Goal: Transaction & Acquisition: Purchase product/service

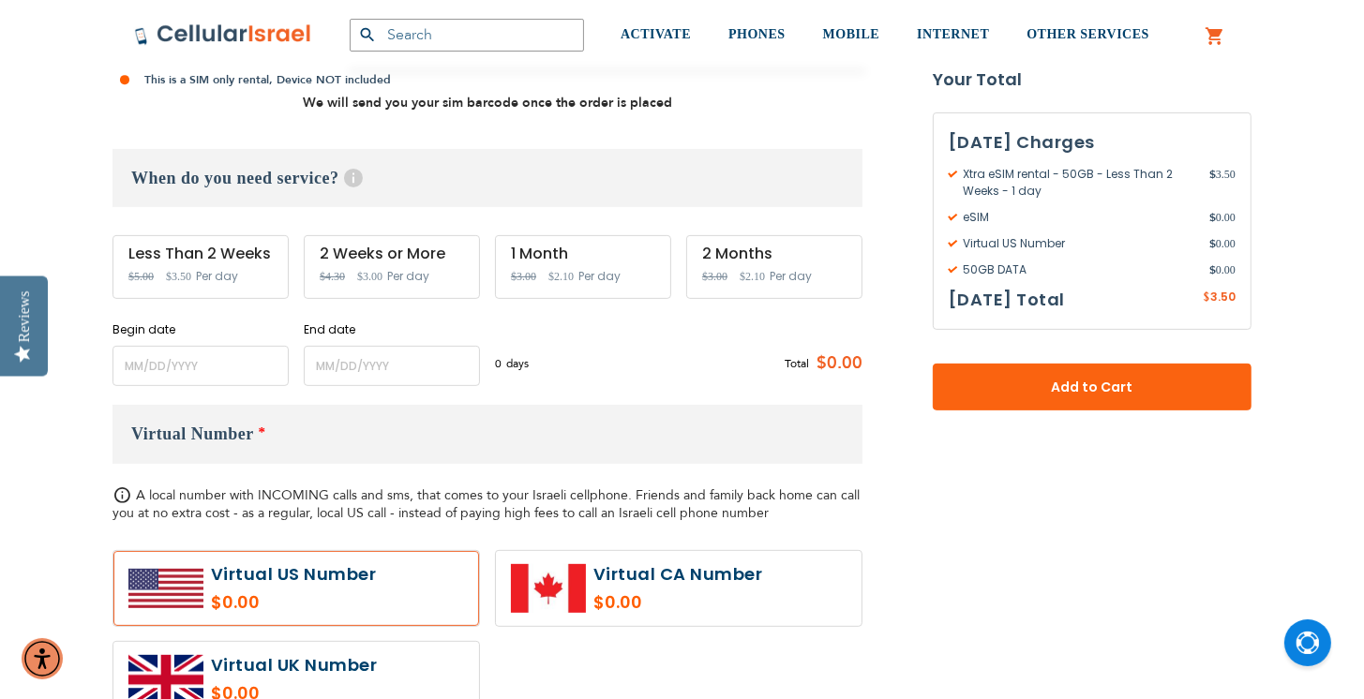
scroll to position [621, 0]
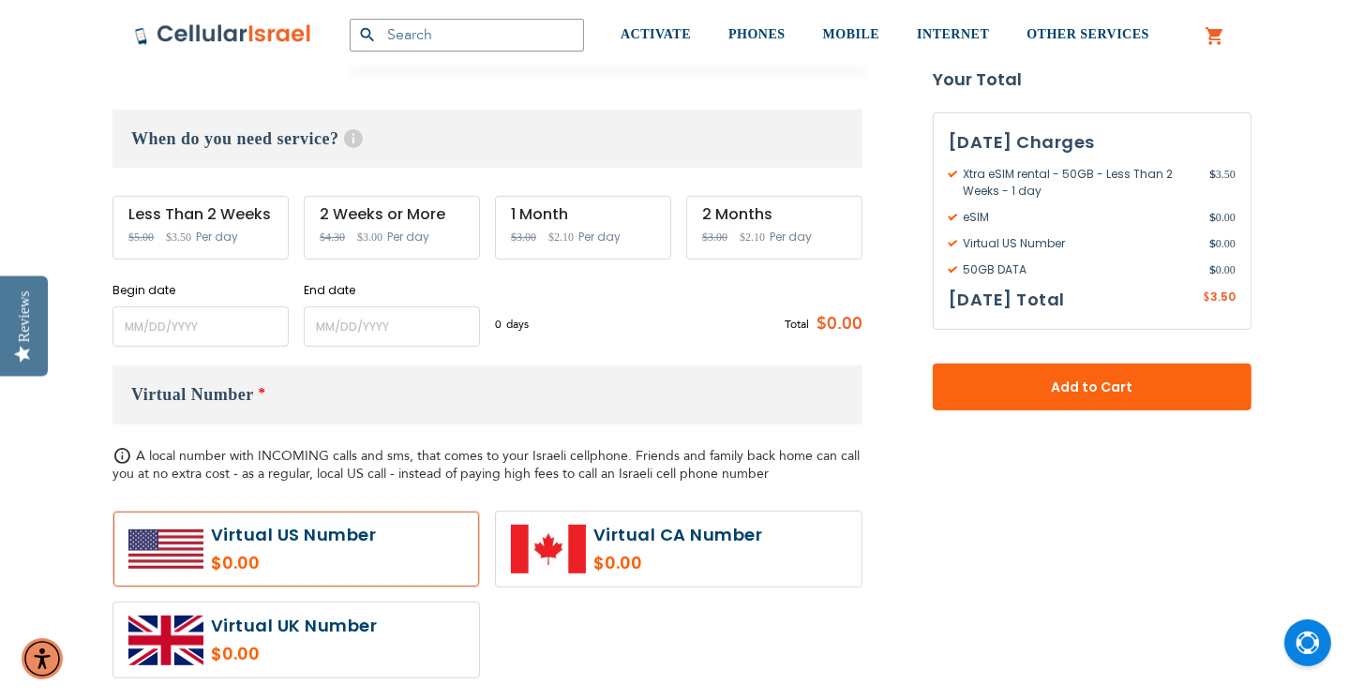
click at [382, 225] on div "2 Weeks or More Special Price $3.00 Regular Price $4.30 Per day" at bounding box center [392, 228] width 176 height 64
click at [211, 315] on input "name" at bounding box center [200, 327] width 176 height 40
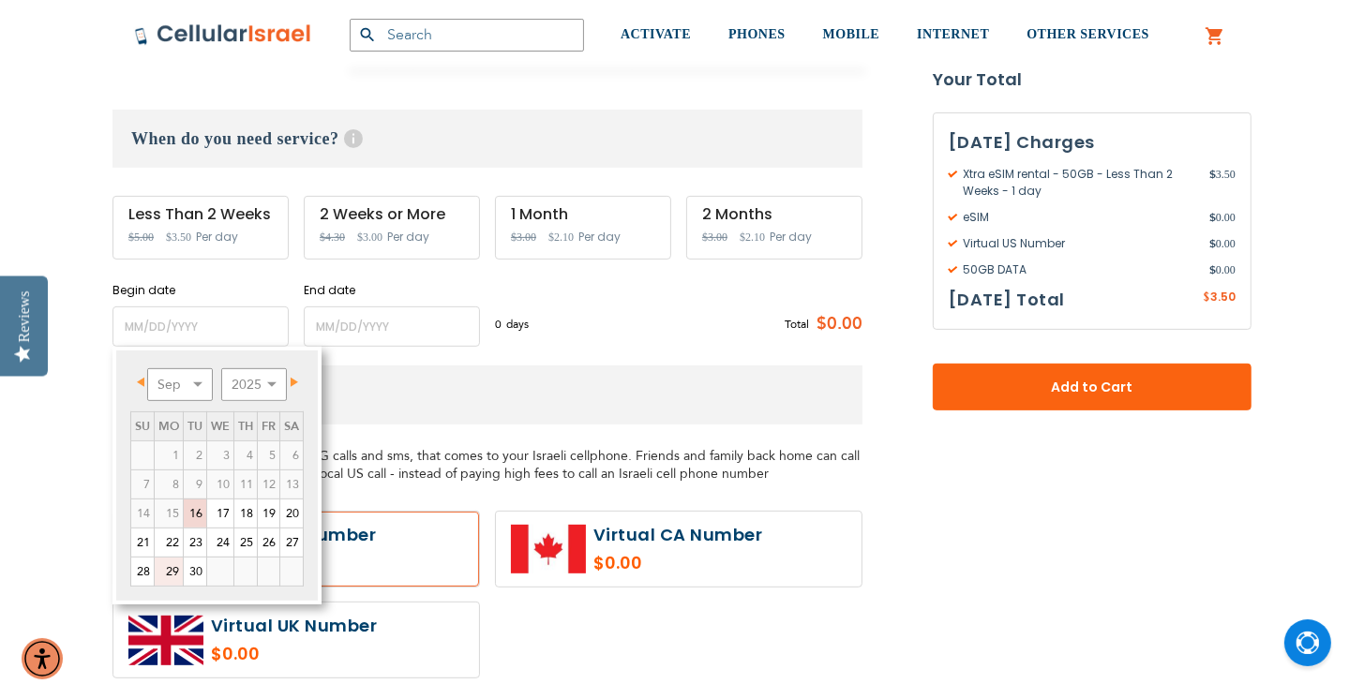
click at [172, 575] on link "29" at bounding box center [169, 572] width 28 height 28
type input "[DATE]"
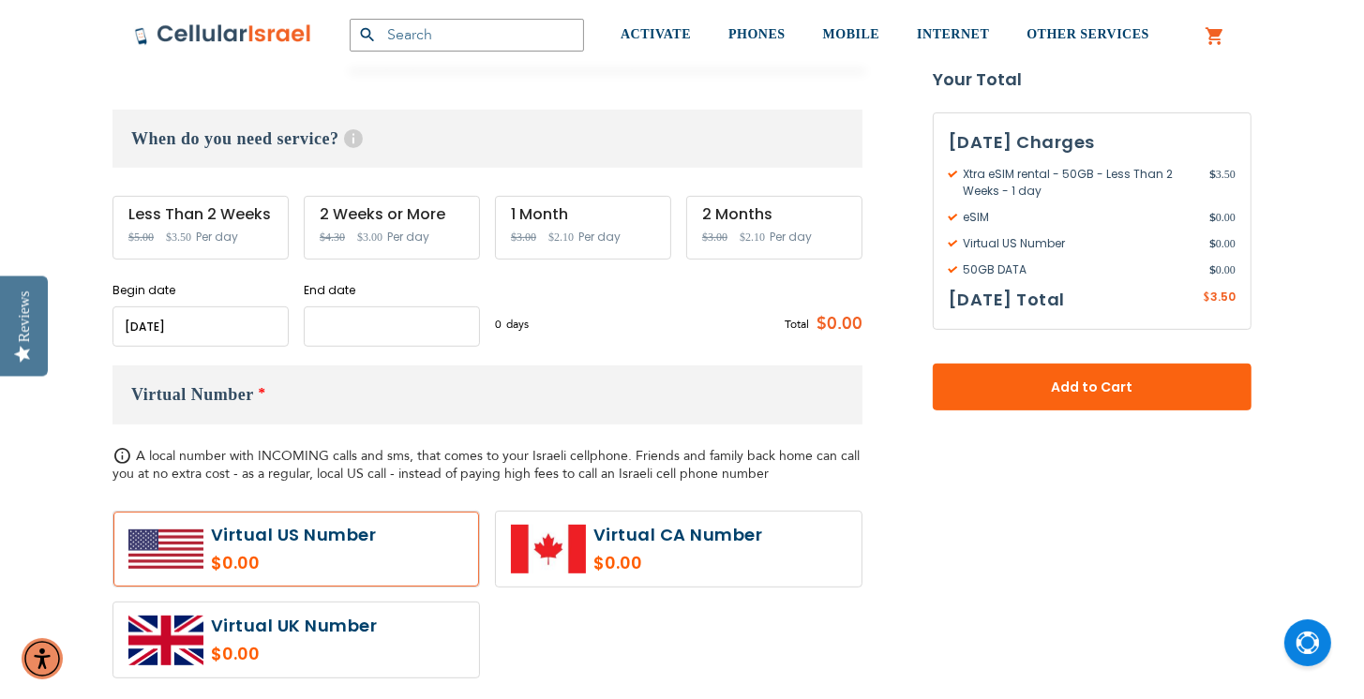
click at [428, 336] on input "name" at bounding box center [392, 327] width 176 height 40
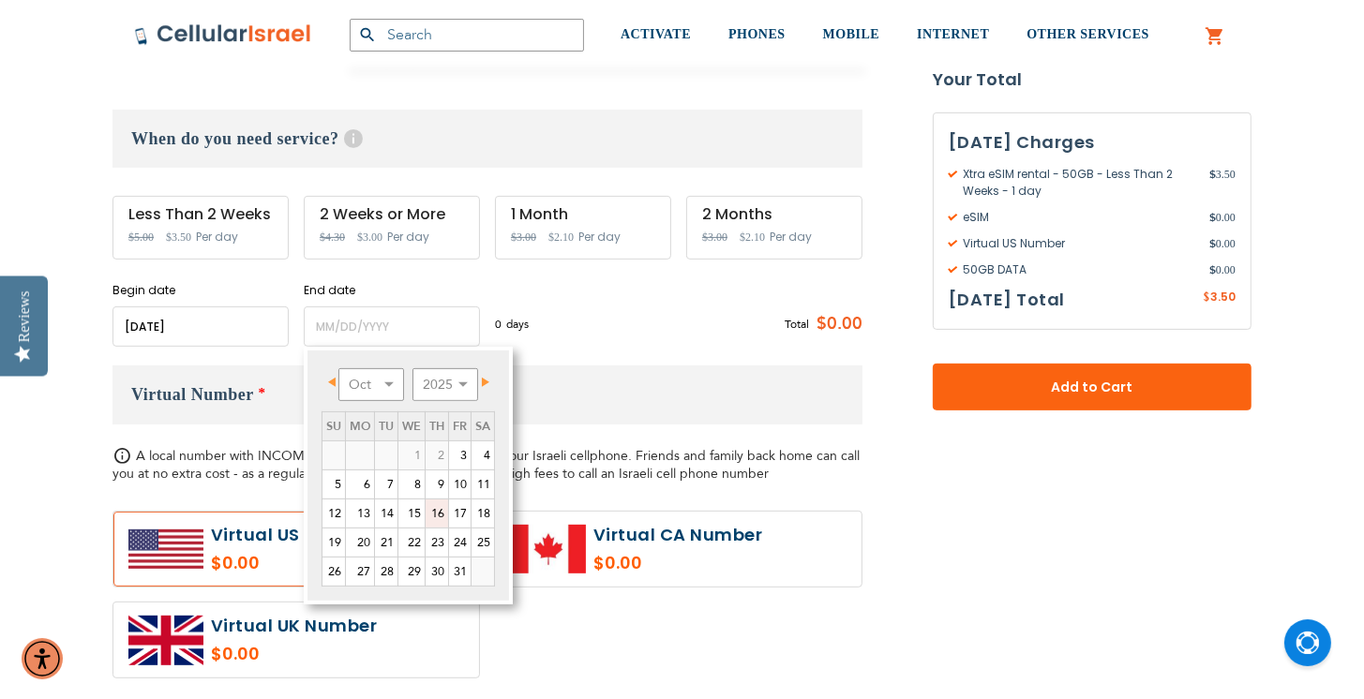
click at [438, 516] on link "16" at bounding box center [437, 514] width 22 height 28
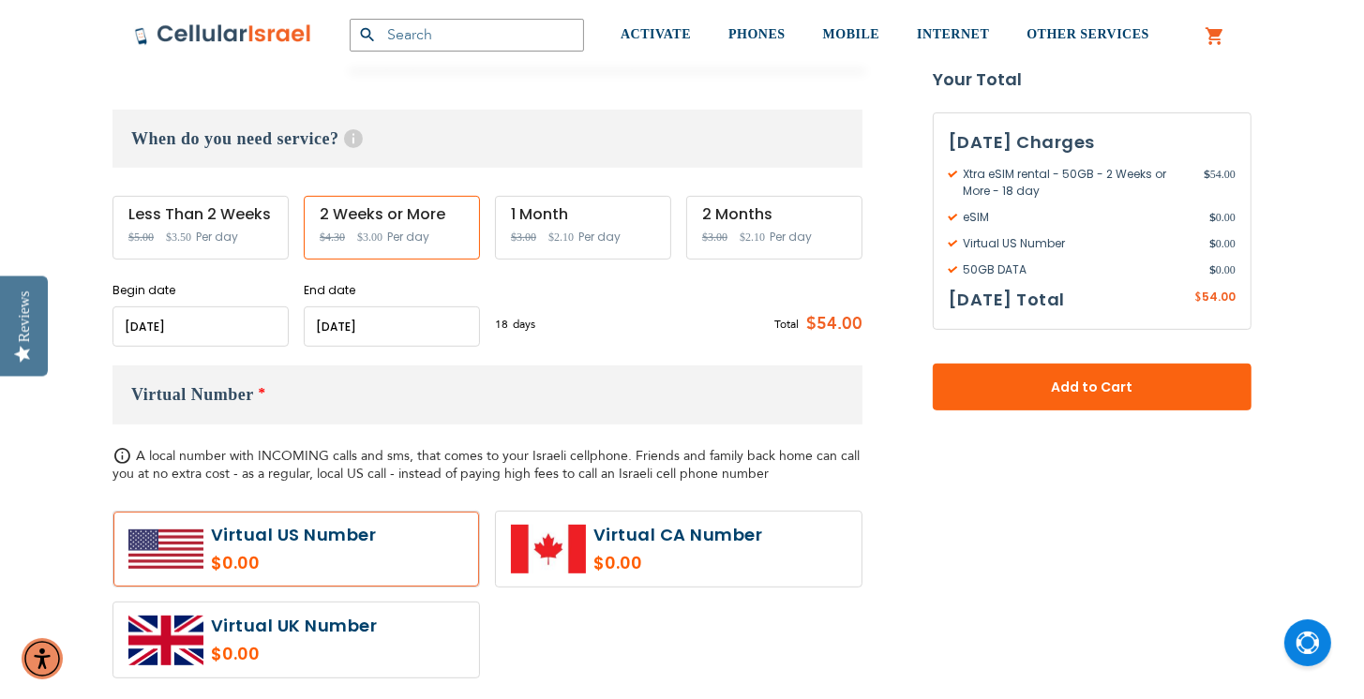
click at [535, 218] on div "1 Month" at bounding box center [583, 214] width 144 height 17
click at [239, 331] on input "name" at bounding box center [200, 327] width 176 height 40
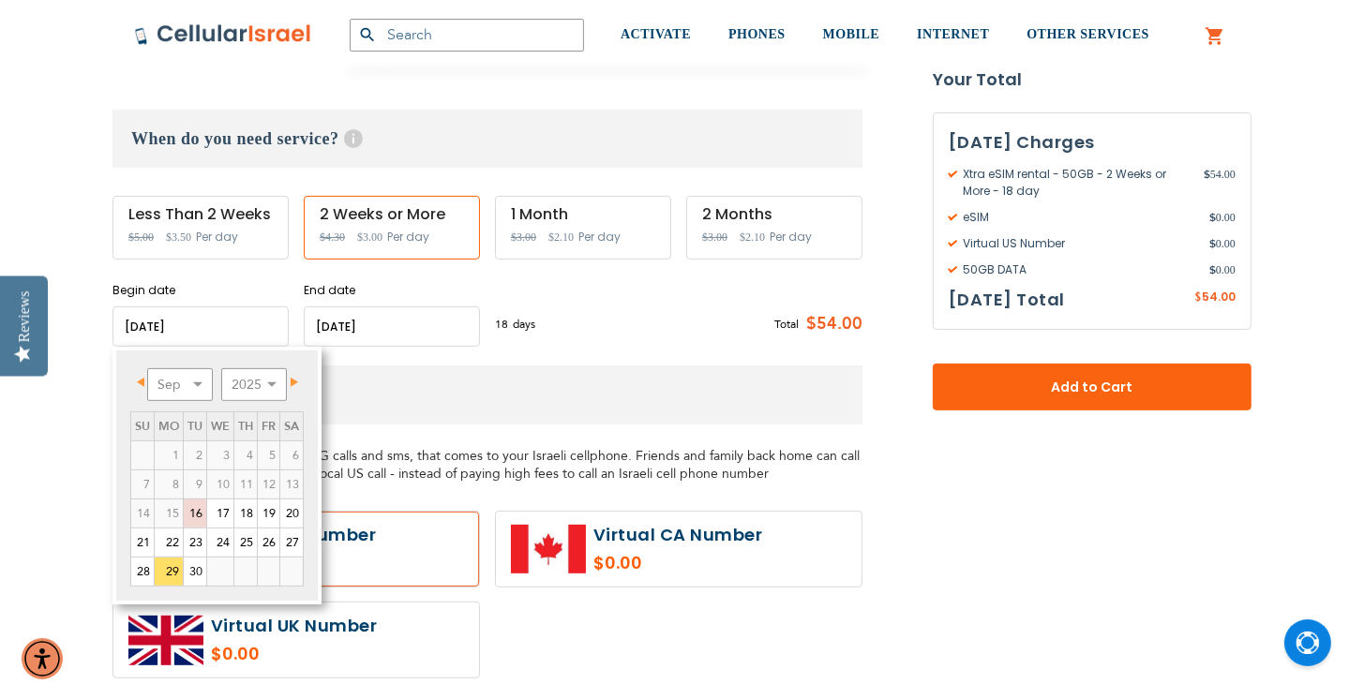
click at [395, 319] on input "name" at bounding box center [392, 327] width 176 height 40
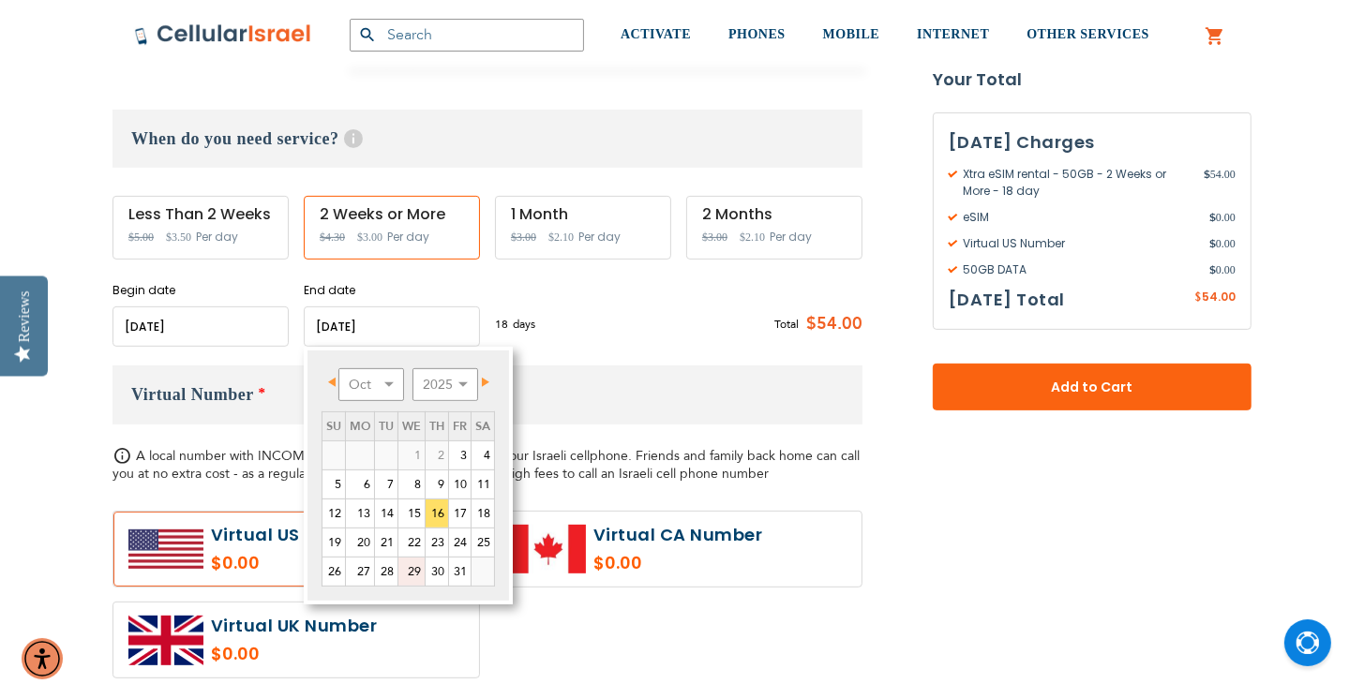
click at [412, 567] on link "29" at bounding box center [411, 572] width 26 height 28
type input "[DATE]"
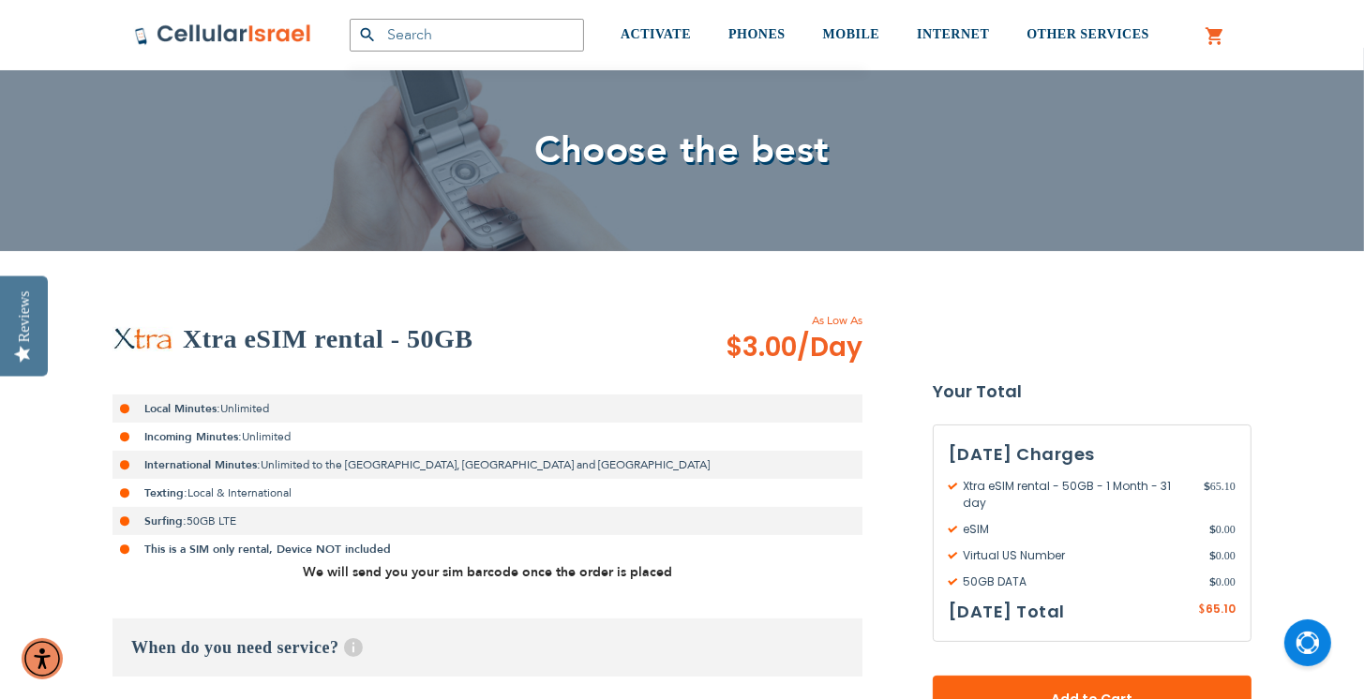
scroll to position [0, 0]
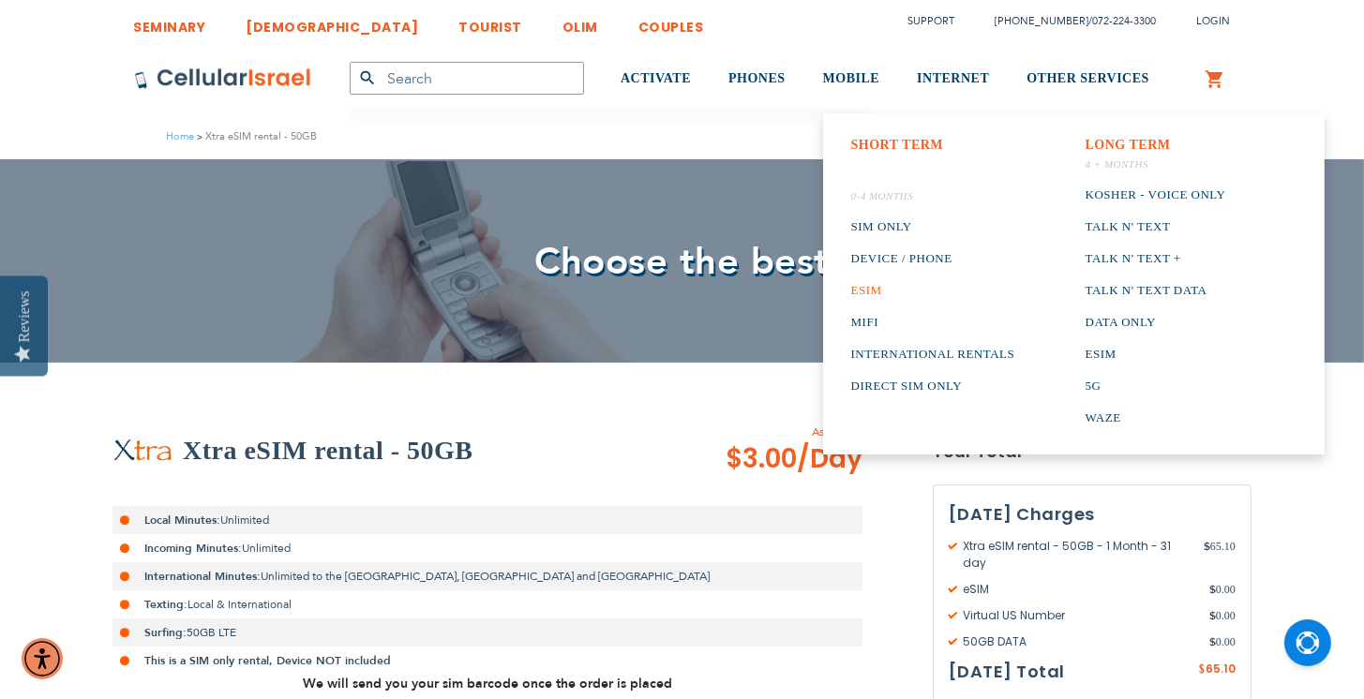
click at [870, 289] on link "ESIM" at bounding box center [933, 291] width 164 height 32
